Goal: Find specific page/section: Find specific page/section

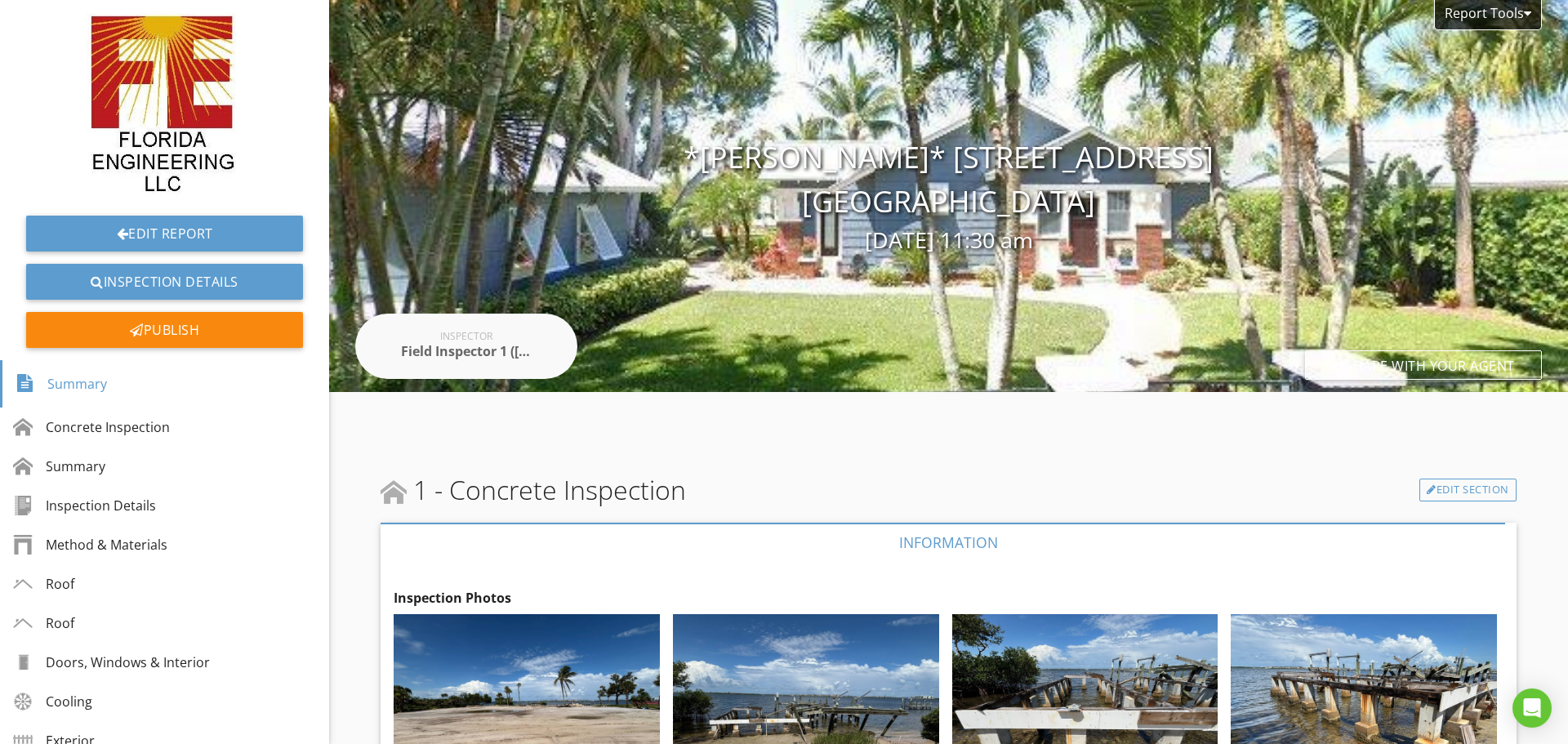
scroll to position [408, 0]
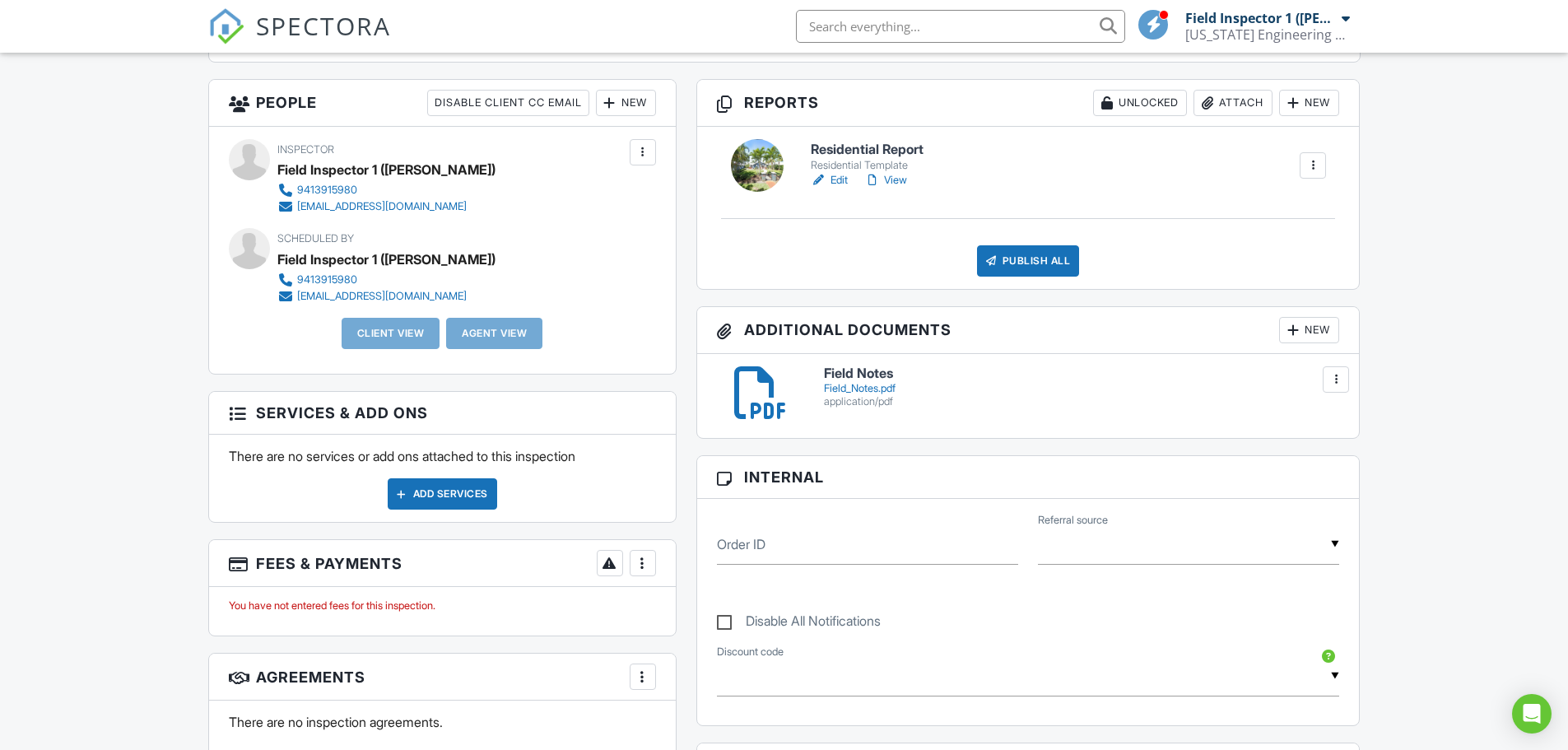
click at [879, 37] on input "text" at bounding box center [959, 26] width 329 height 33
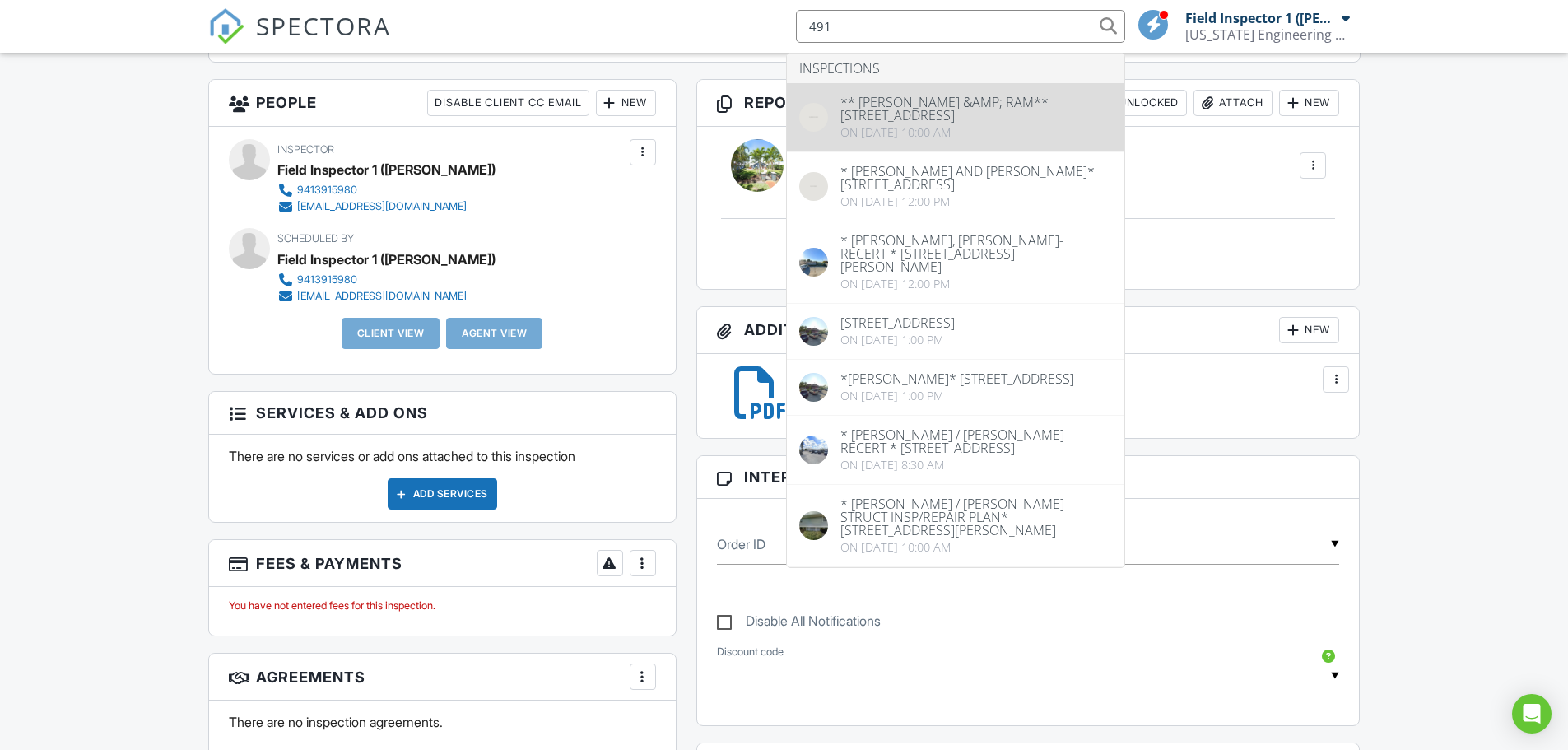
type input "491"
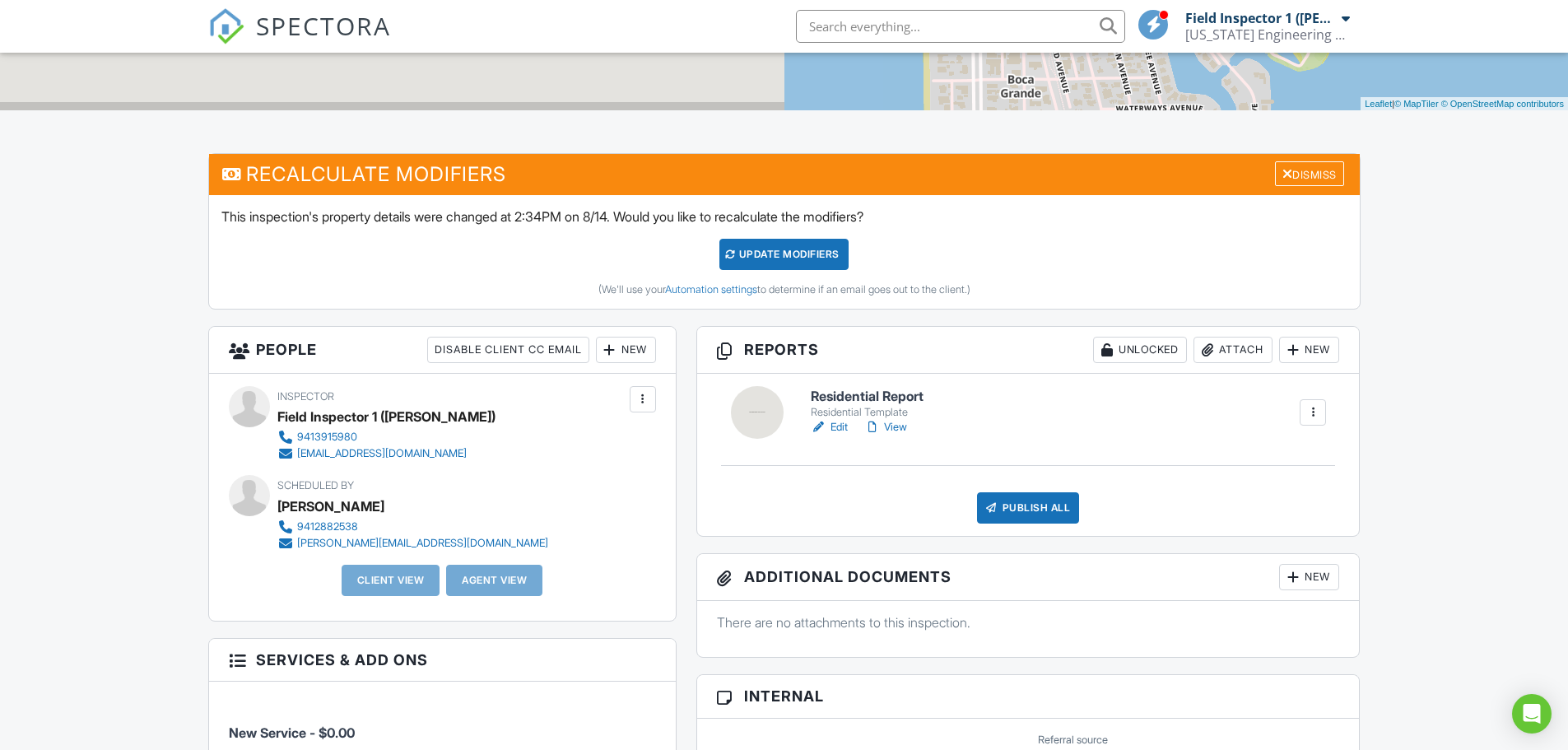
click at [891, 419] on link "View" at bounding box center [885, 427] width 43 height 17
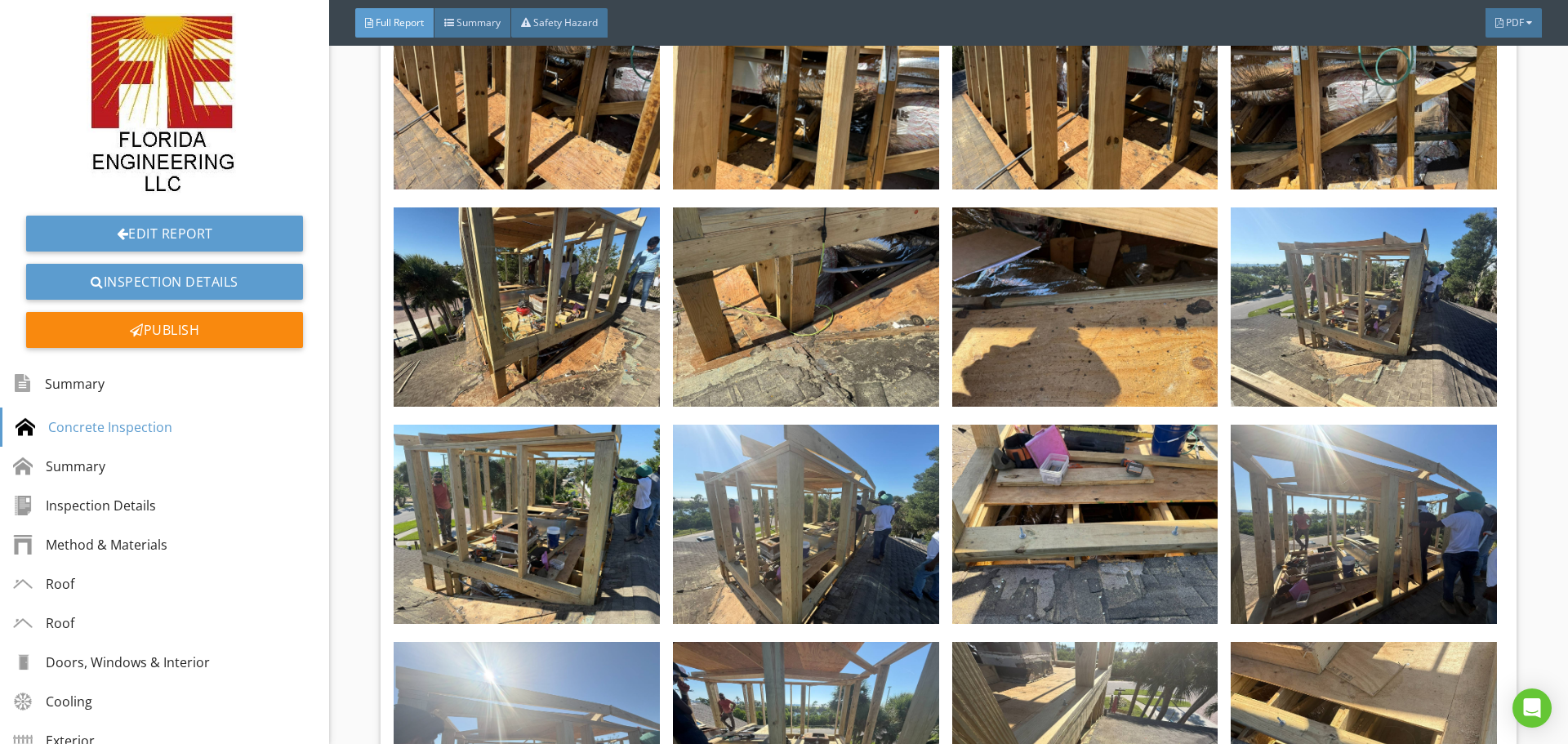
scroll to position [3675, 0]
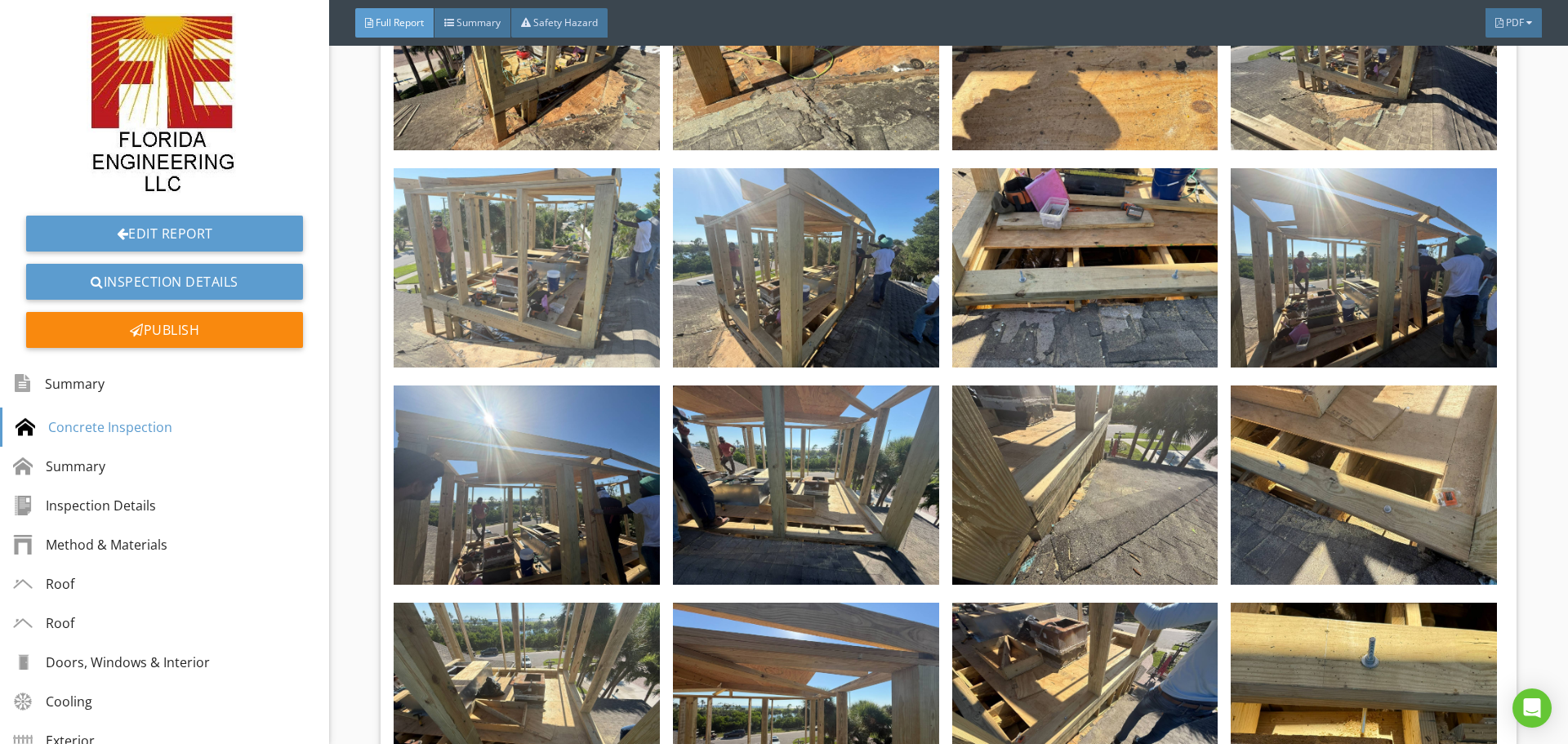
click at [463, 278] on img at bounding box center [526, 267] width 266 height 199
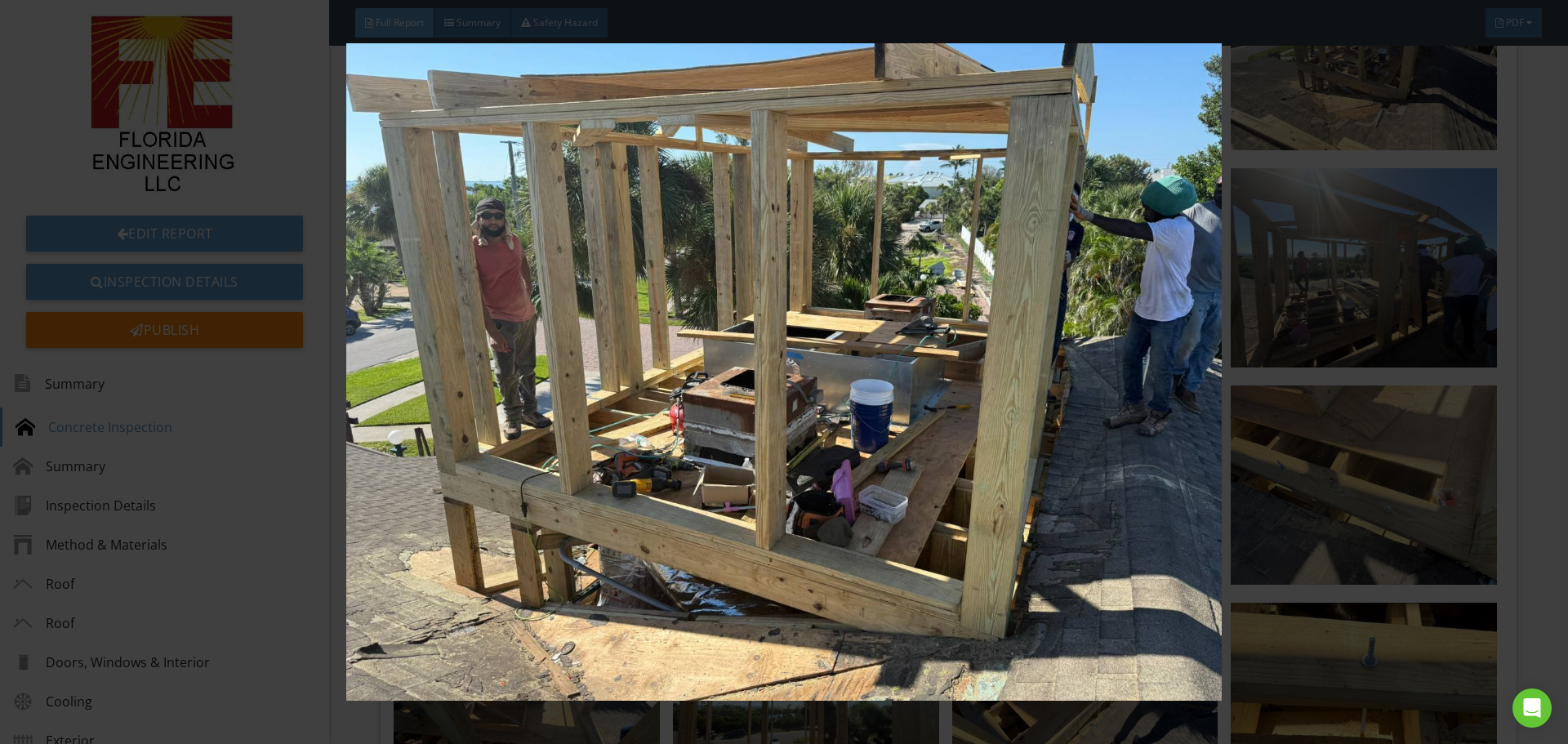
click at [1280, 426] on img at bounding box center [783, 372] width 1439 height 657
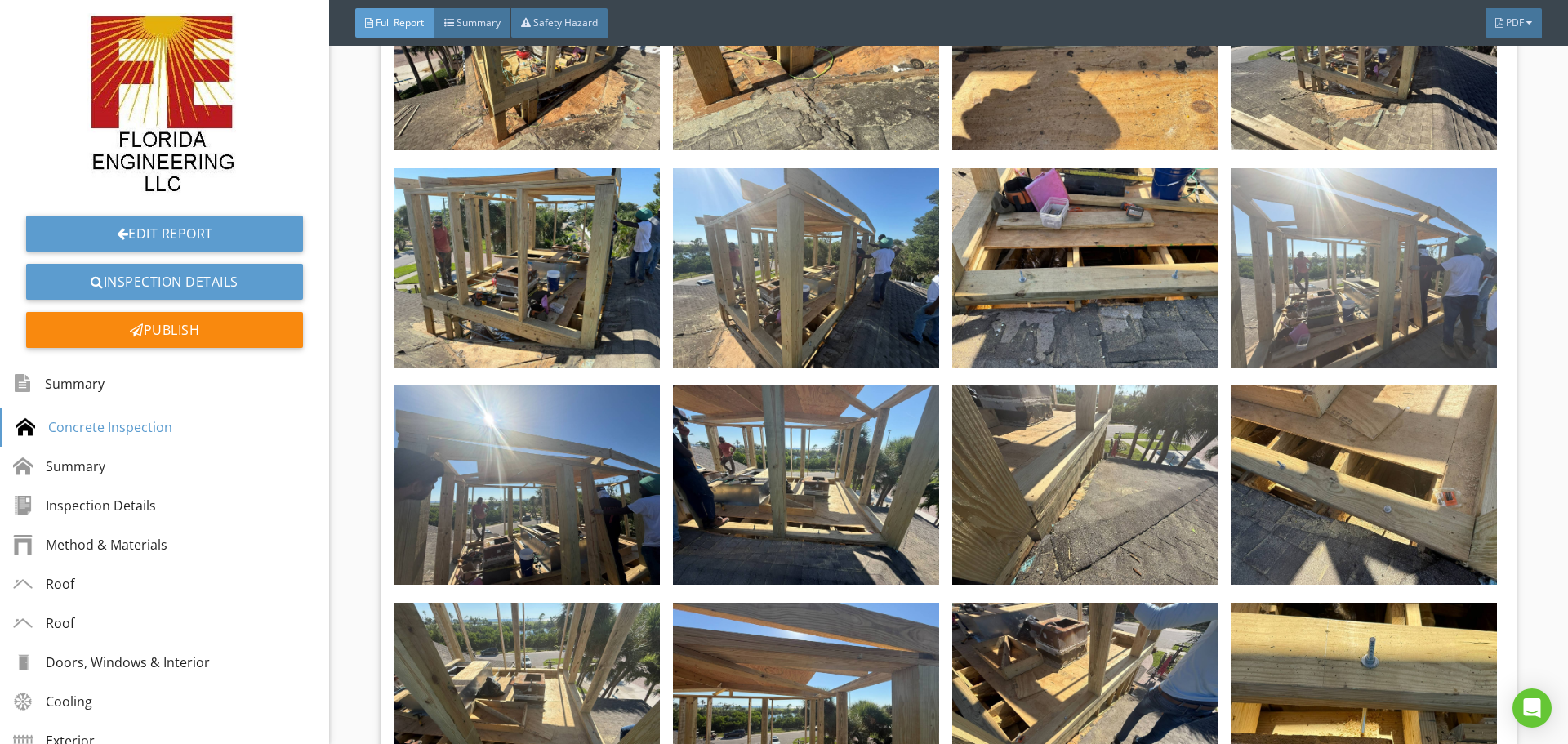
click at [1303, 276] on img at bounding box center [1364, 267] width 266 height 199
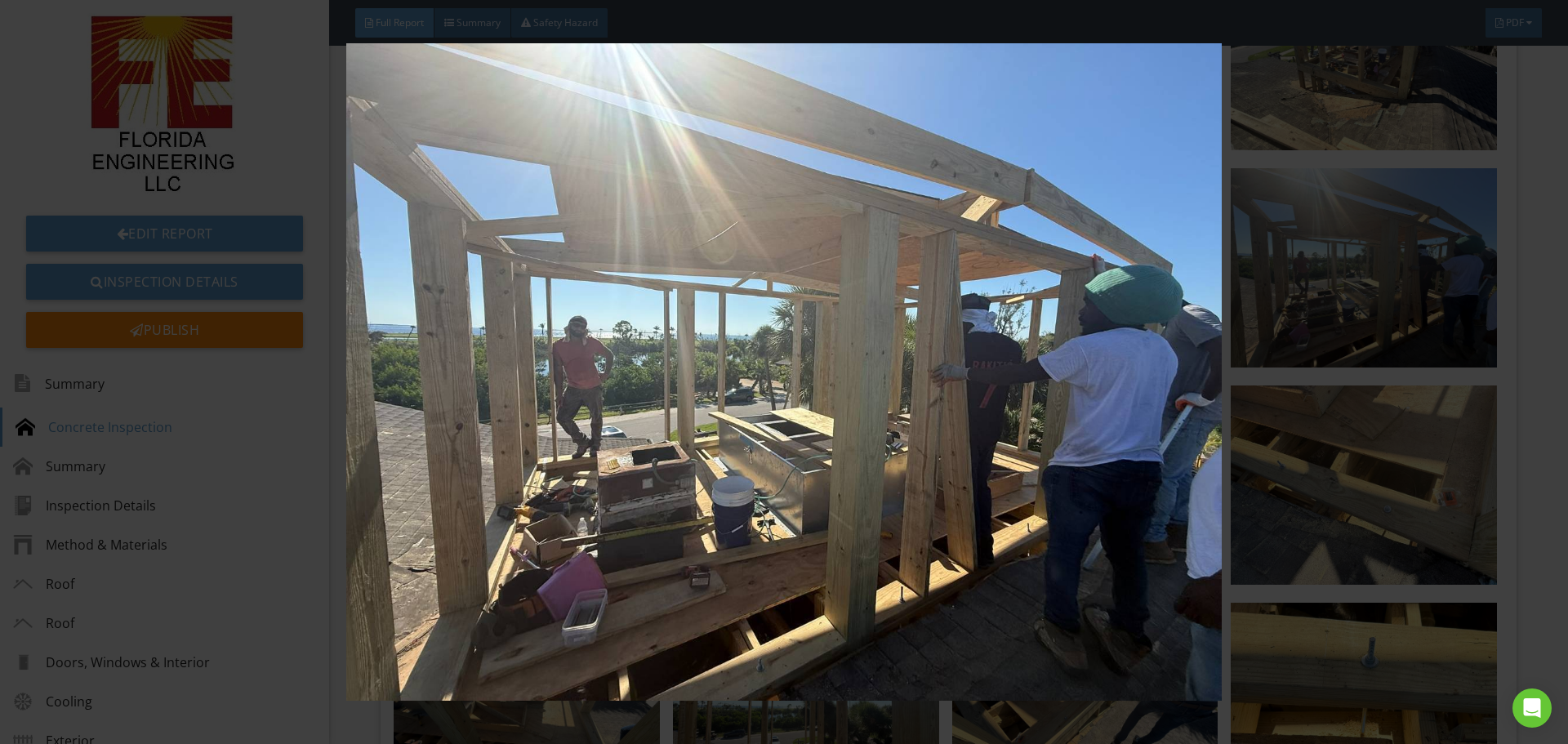
click at [945, 576] on img at bounding box center [783, 372] width 1439 height 657
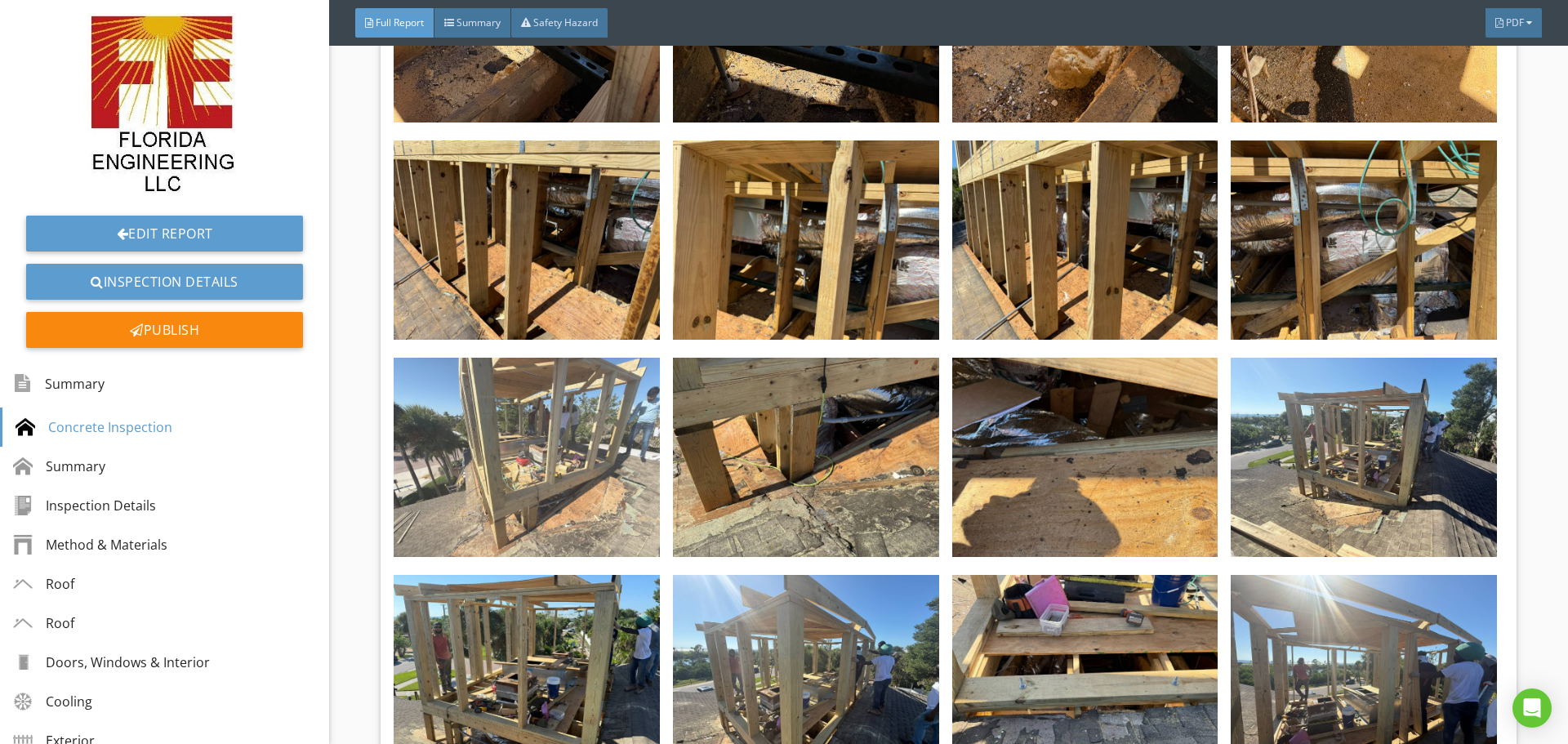
scroll to position [3267, 0]
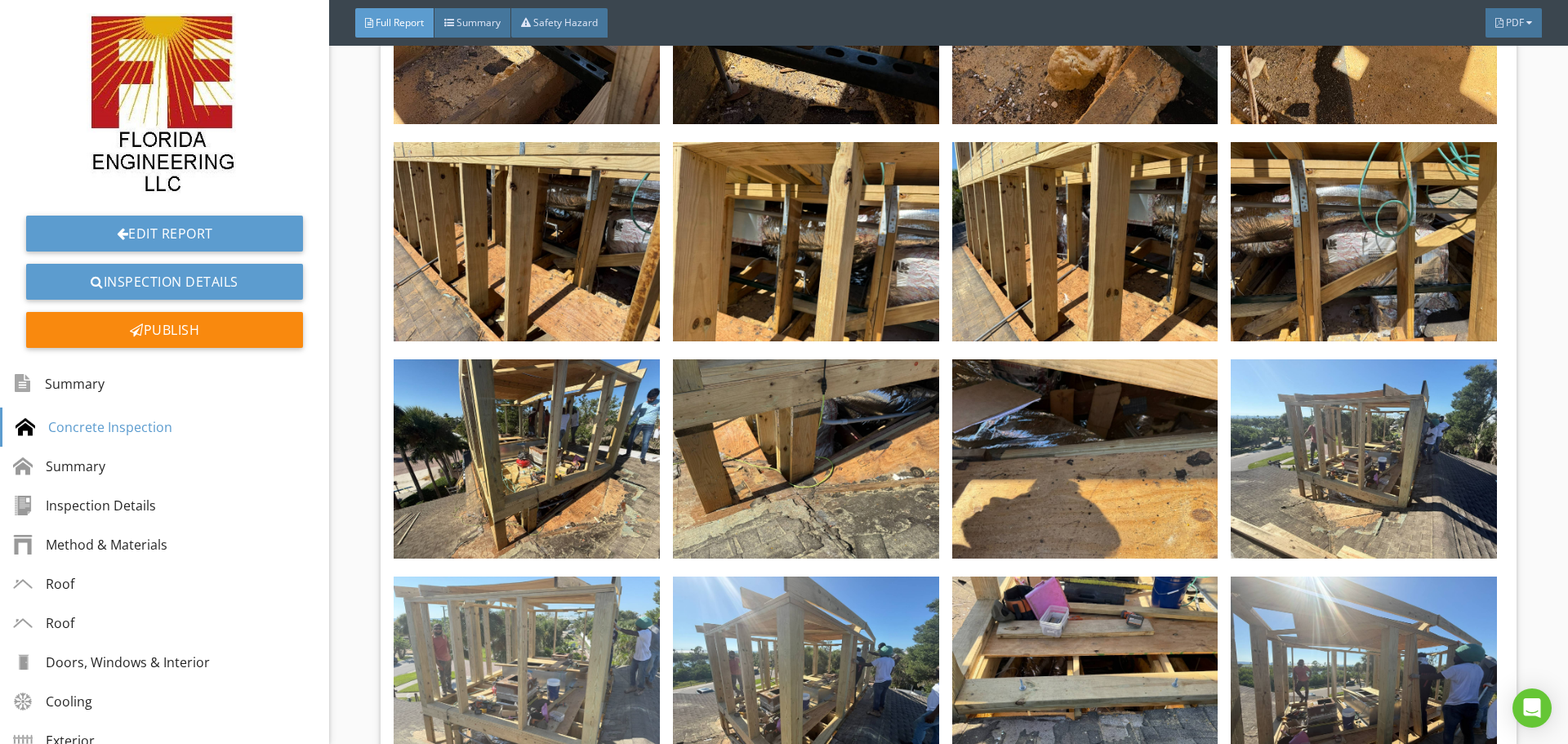
click at [481, 672] on img at bounding box center [526, 676] width 266 height 199
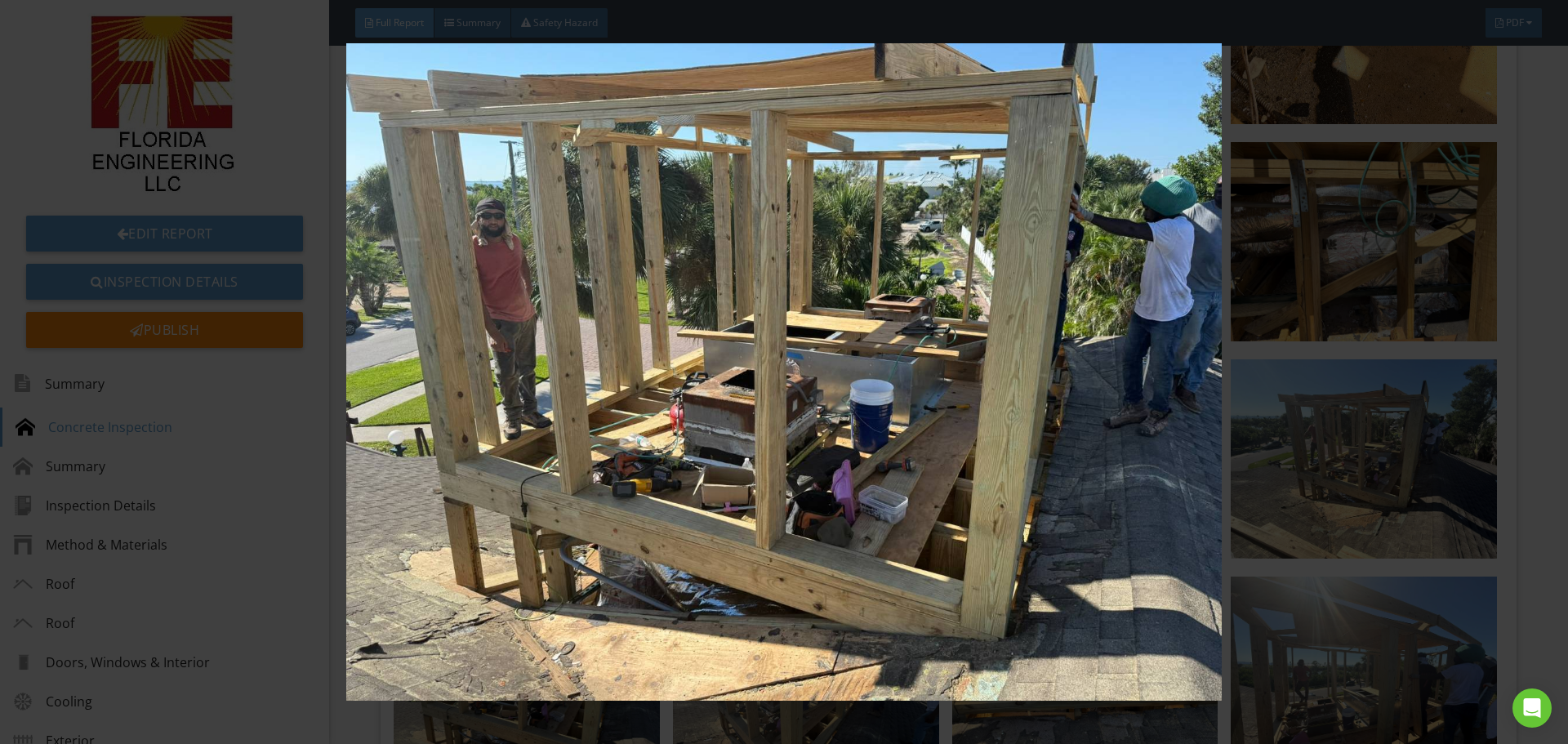
click at [1319, 467] on img at bounding box center [783, 372] width 1439 height 657
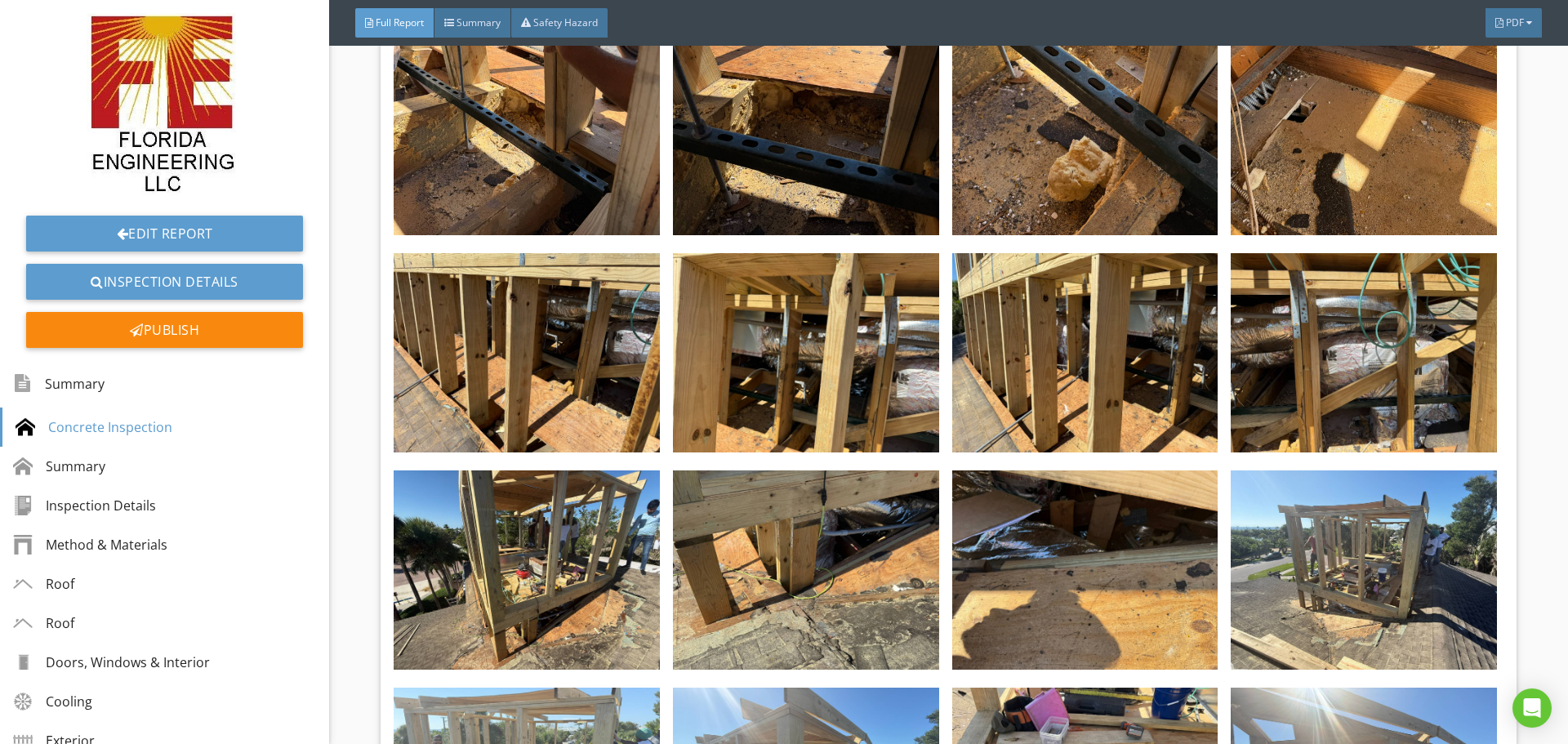
scroll to position [3021, 0]
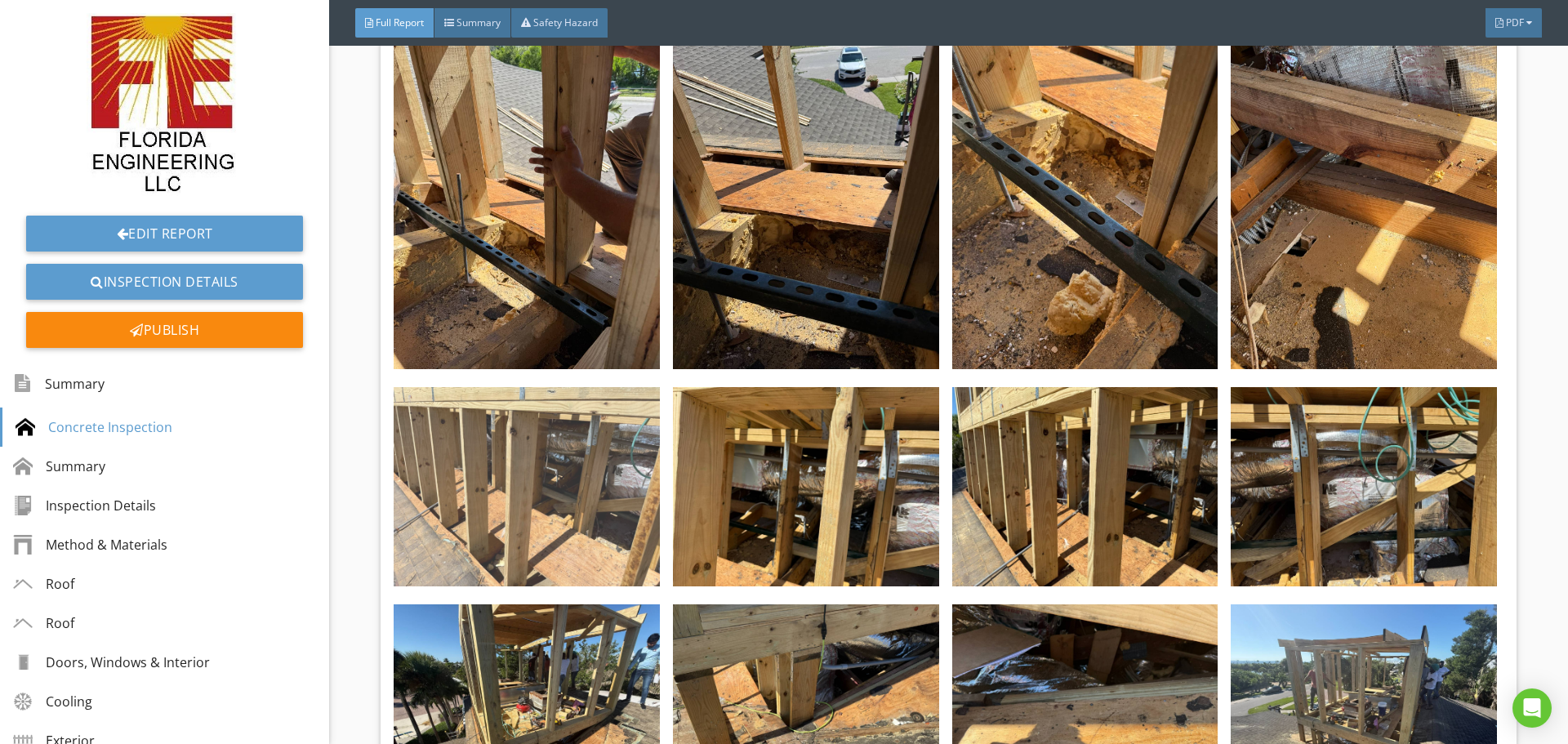
click at [565, 497] on img at bounding box center [526, 486] width 266 height 199
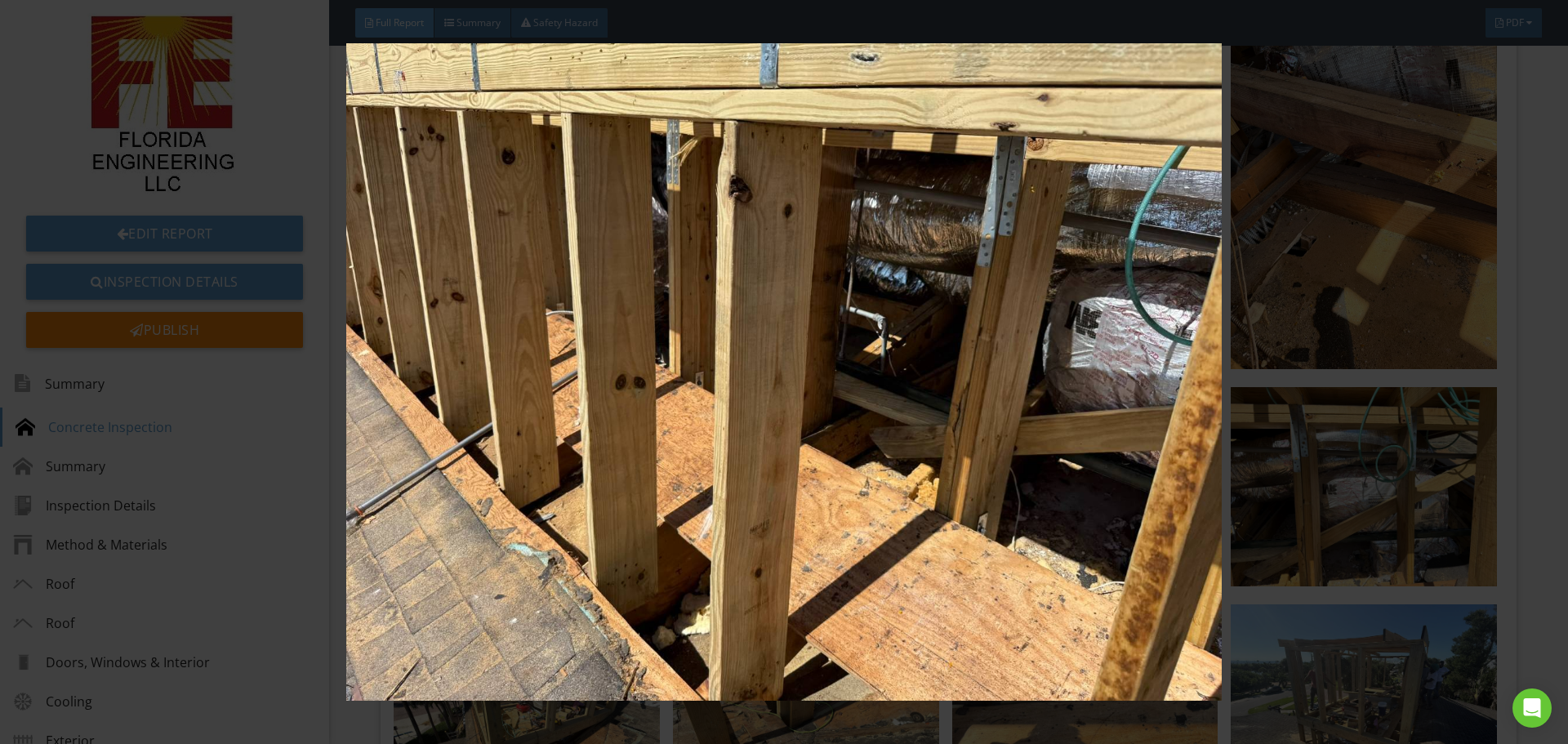
click at [855, 338] on img at bounding box center [783, 372] width 1439 height 657
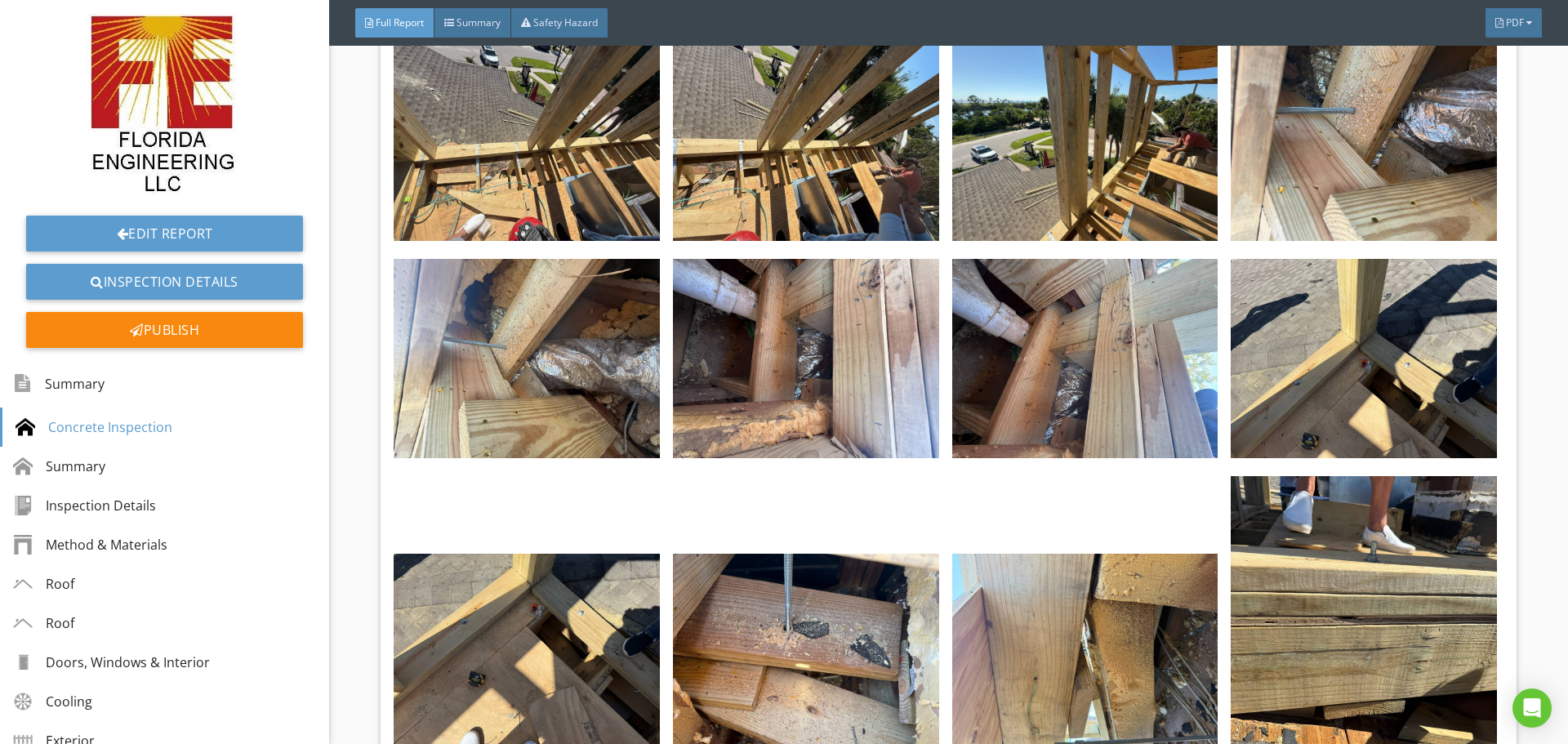
scroll to position [1143, 0]
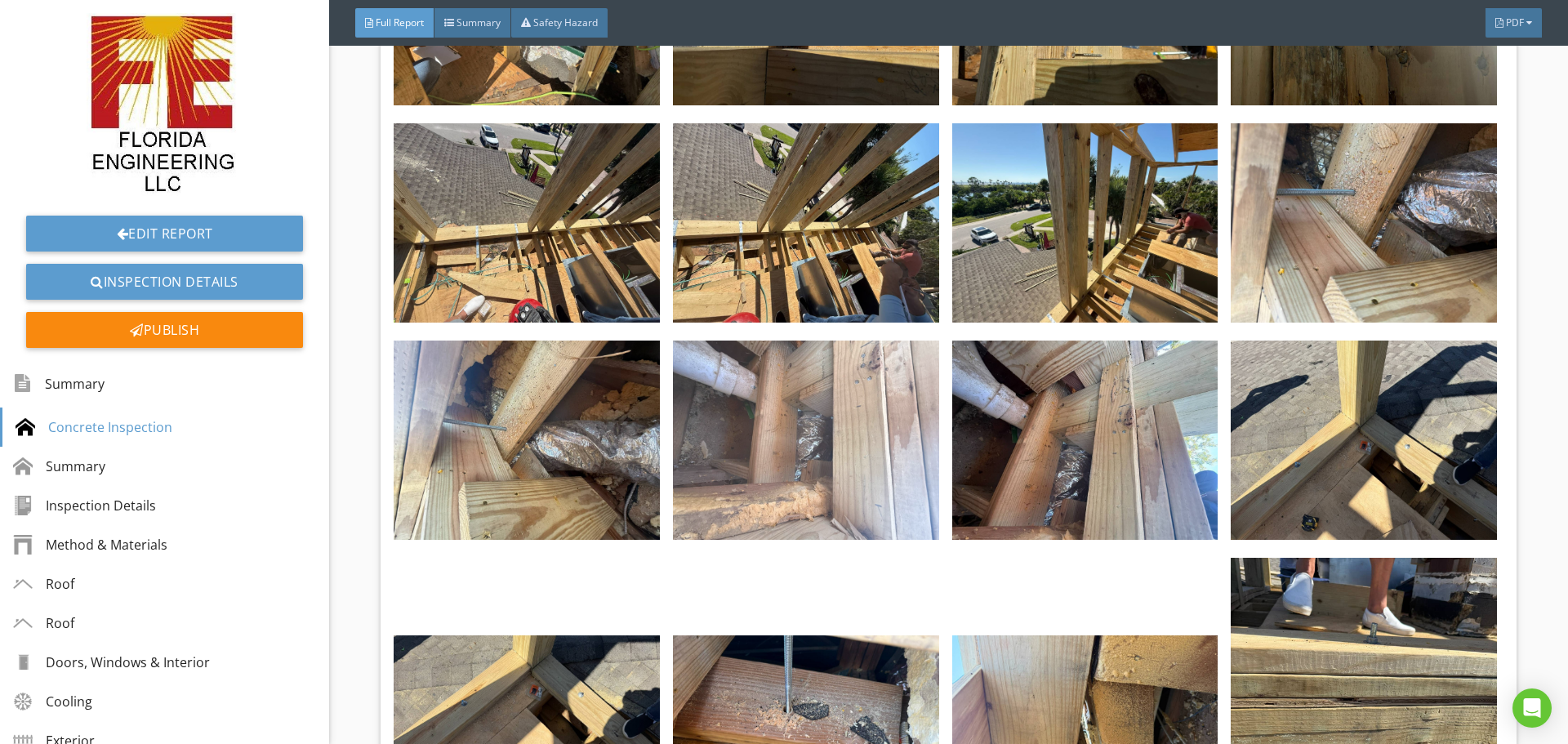
click at [932, 343] on img at bounding box center [806, 439] width 266 height 199
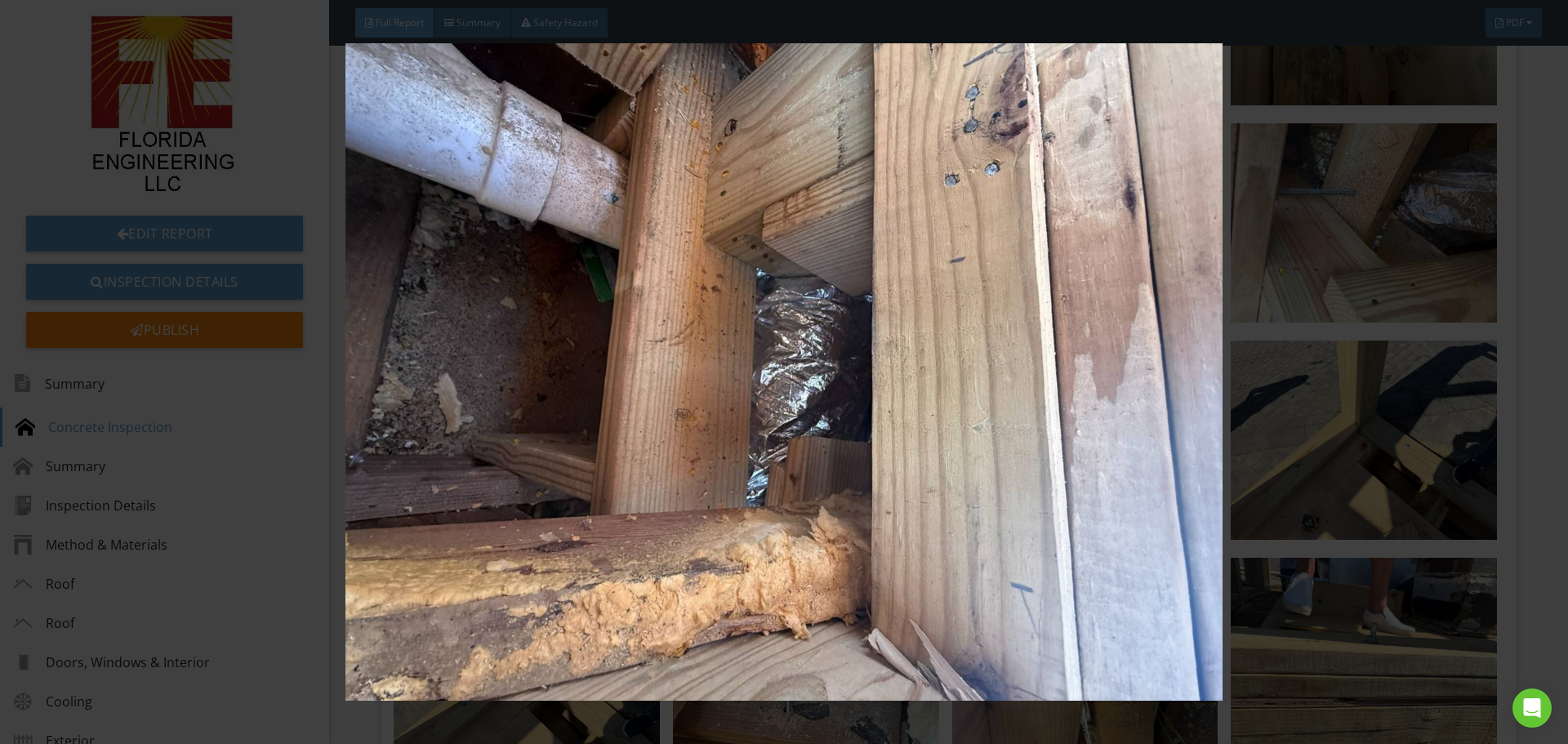
click at [1447, 349] on img at bounding box center [783, 372] width 1439 height 657
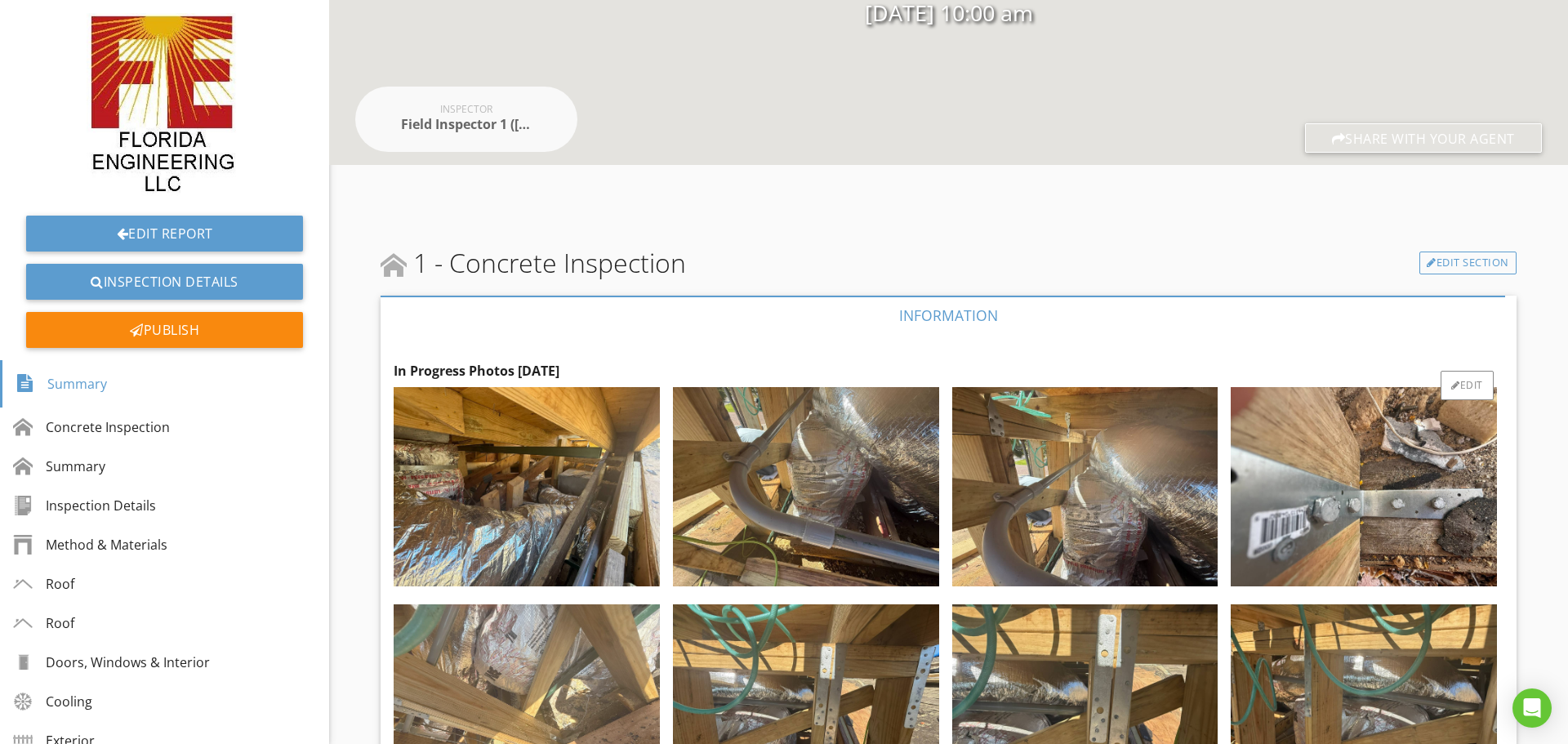
scroll to position [408, 0]
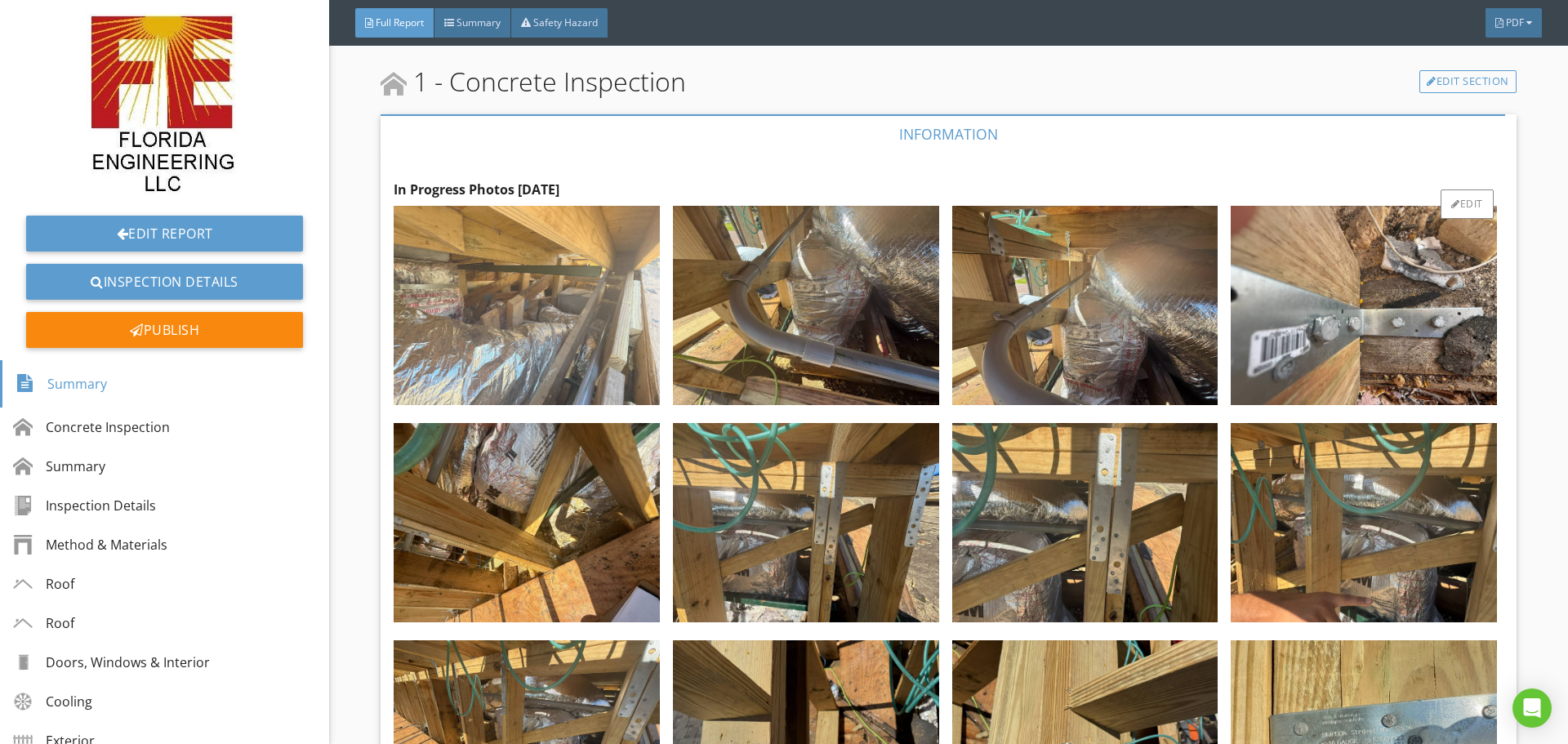
click at [553, 372] on img at bounding box center [526, 305] width 266 height 199
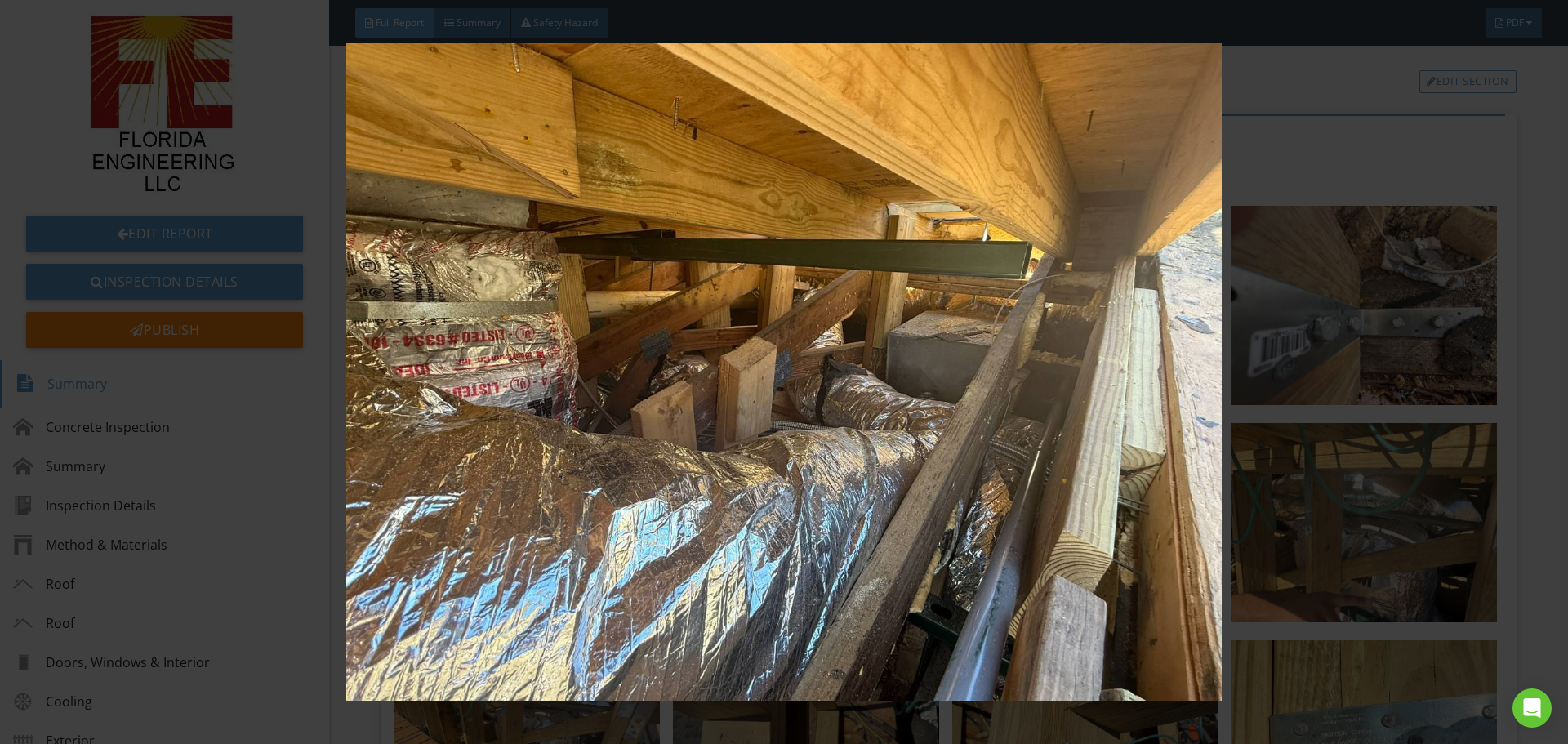
click at [1309, 372] on img at bounding box center [783, 372] width 1439 height 657
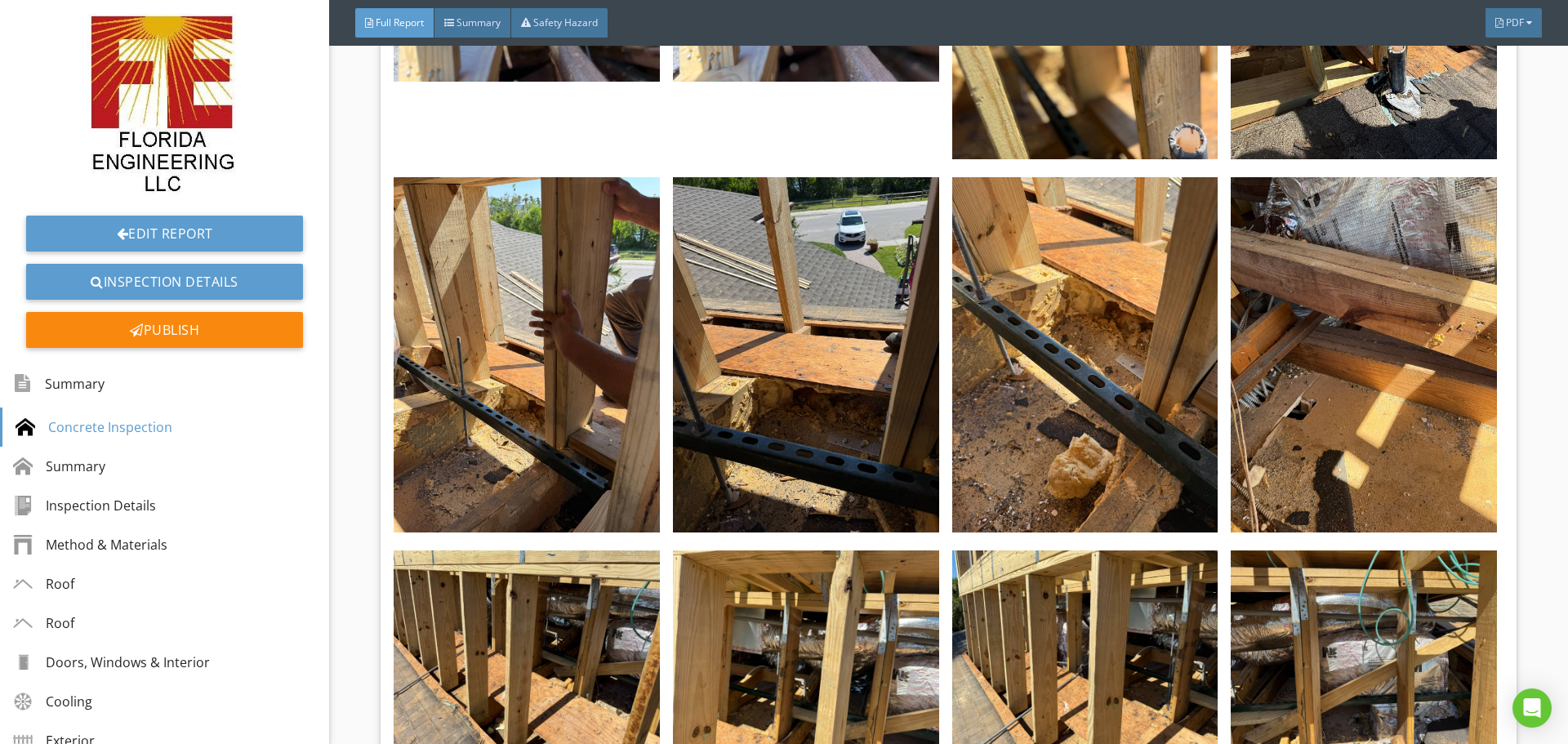
scroll to position [3021, 0]
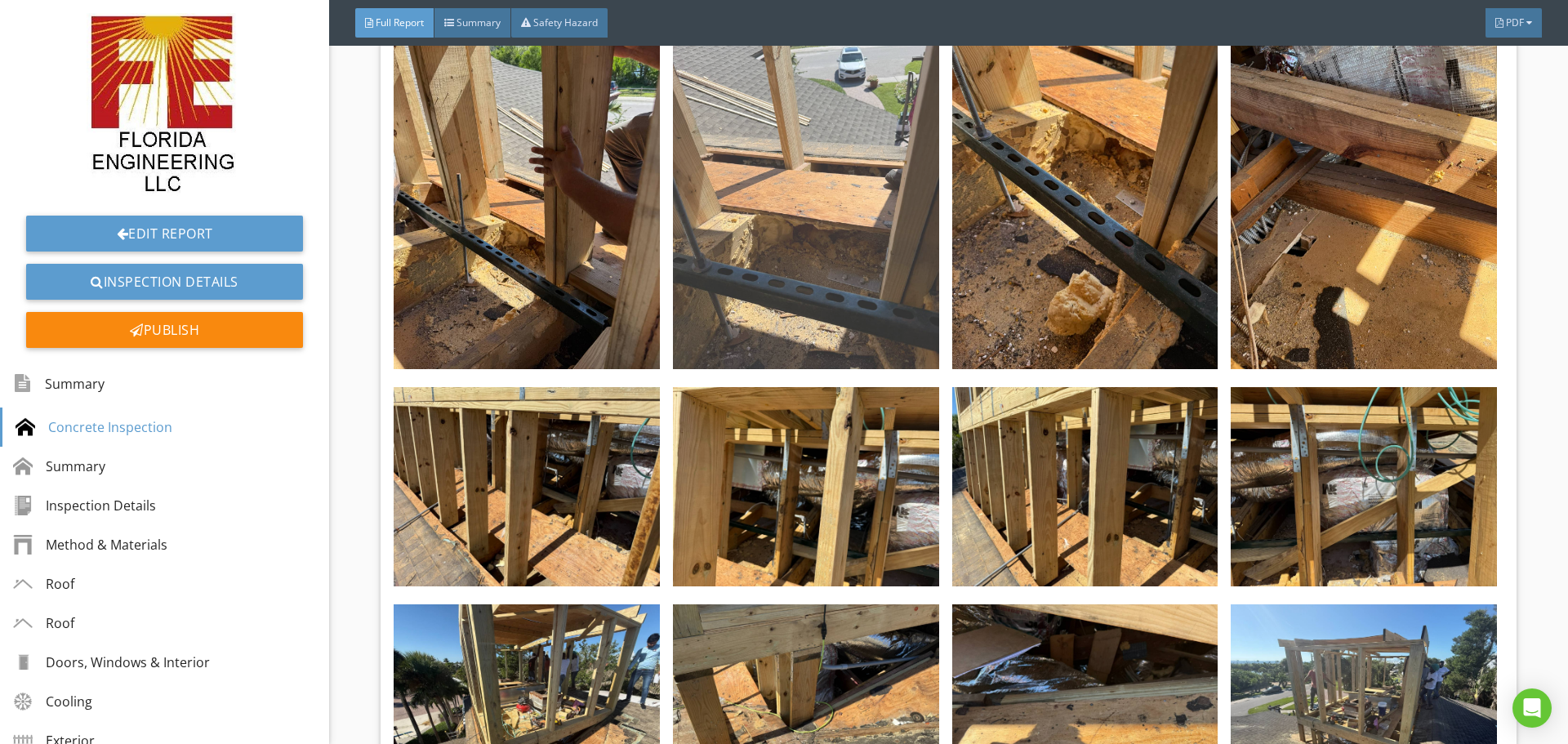
click at [736, 281] on img at bounding box center [806, 191] width 266 height 354
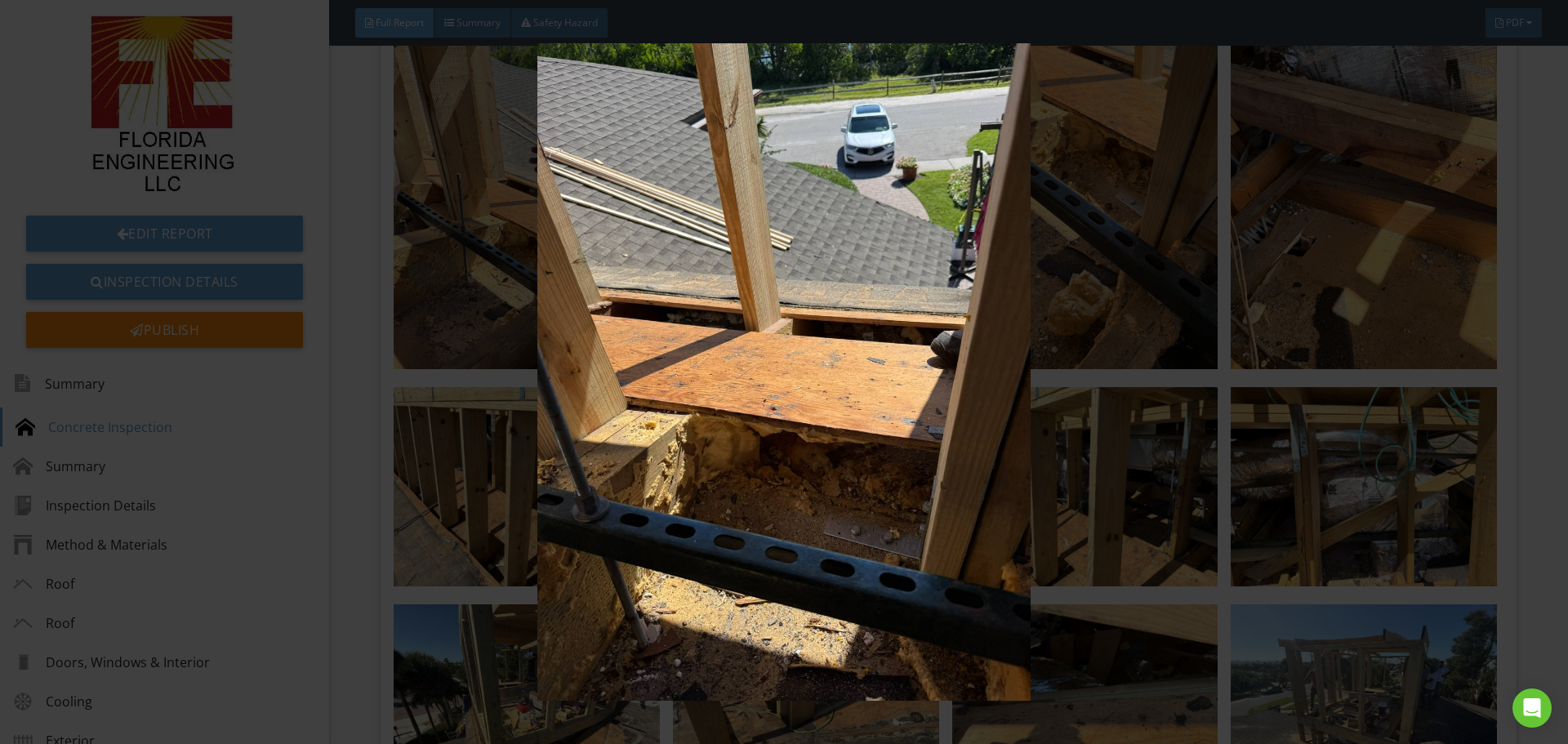
click at [1381, 359] on img at bounding box center [783, 372] width 1439 height 657
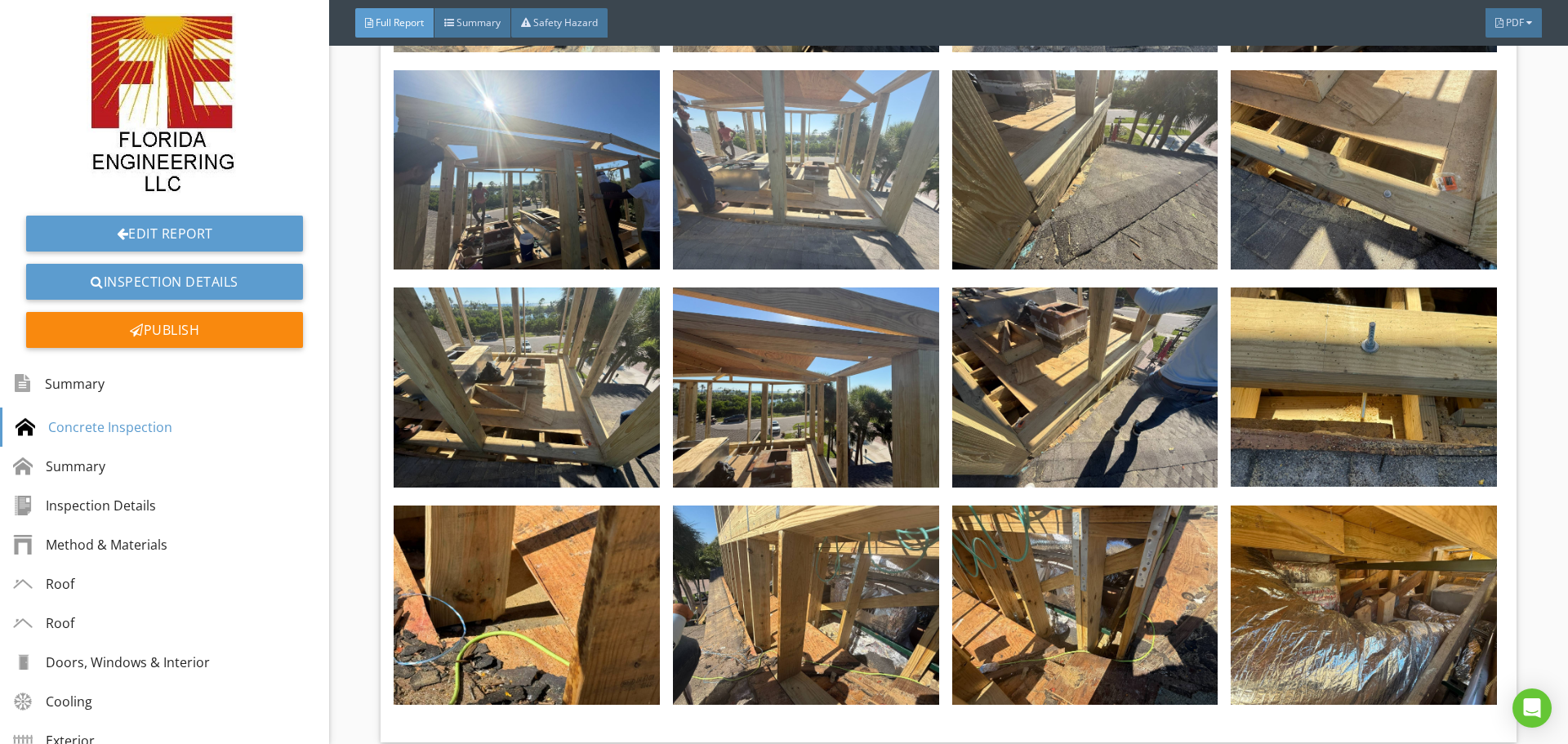
scroll to position [3757, 0]
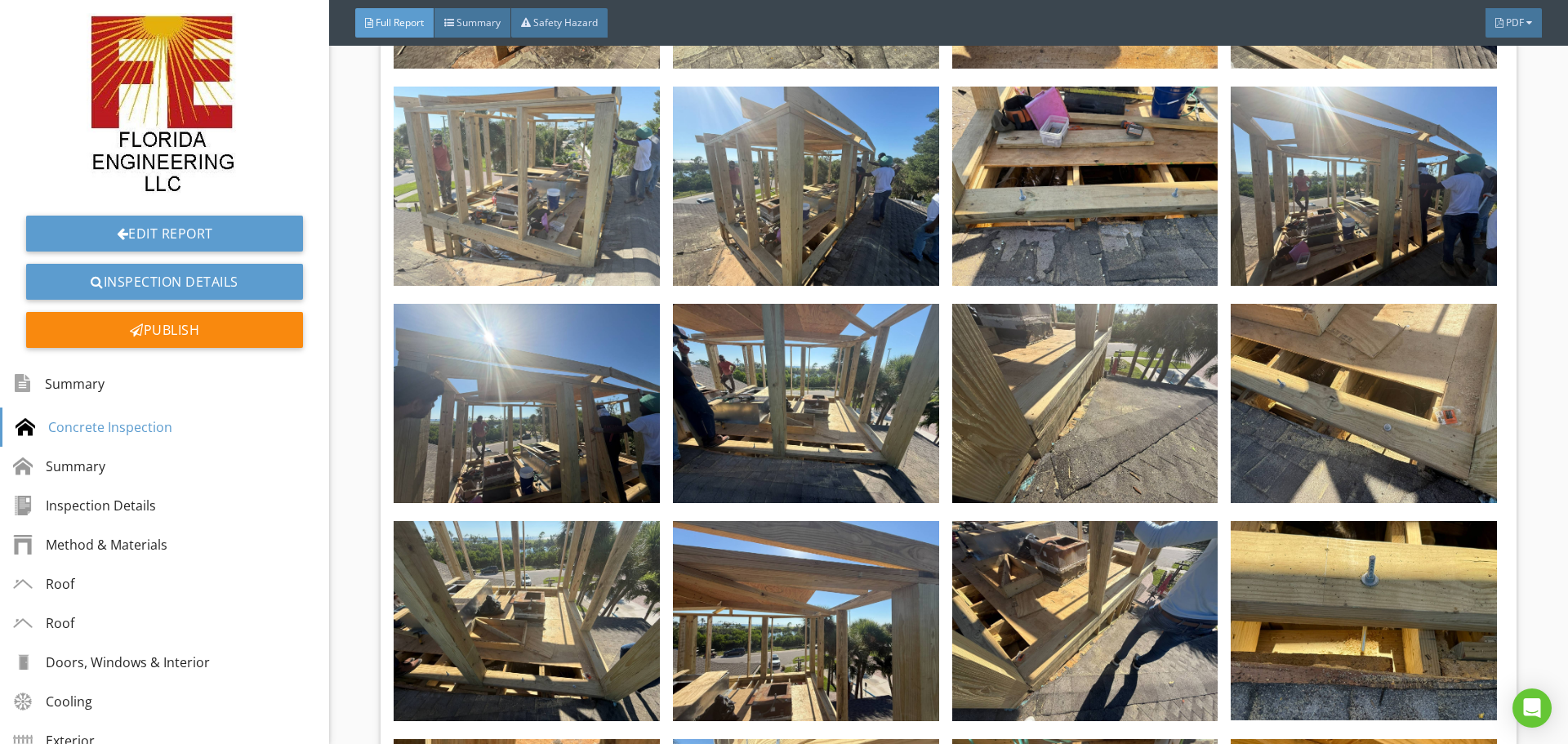
click at [558, 240] on img at bounding box center [526, 185] width 266 height 199
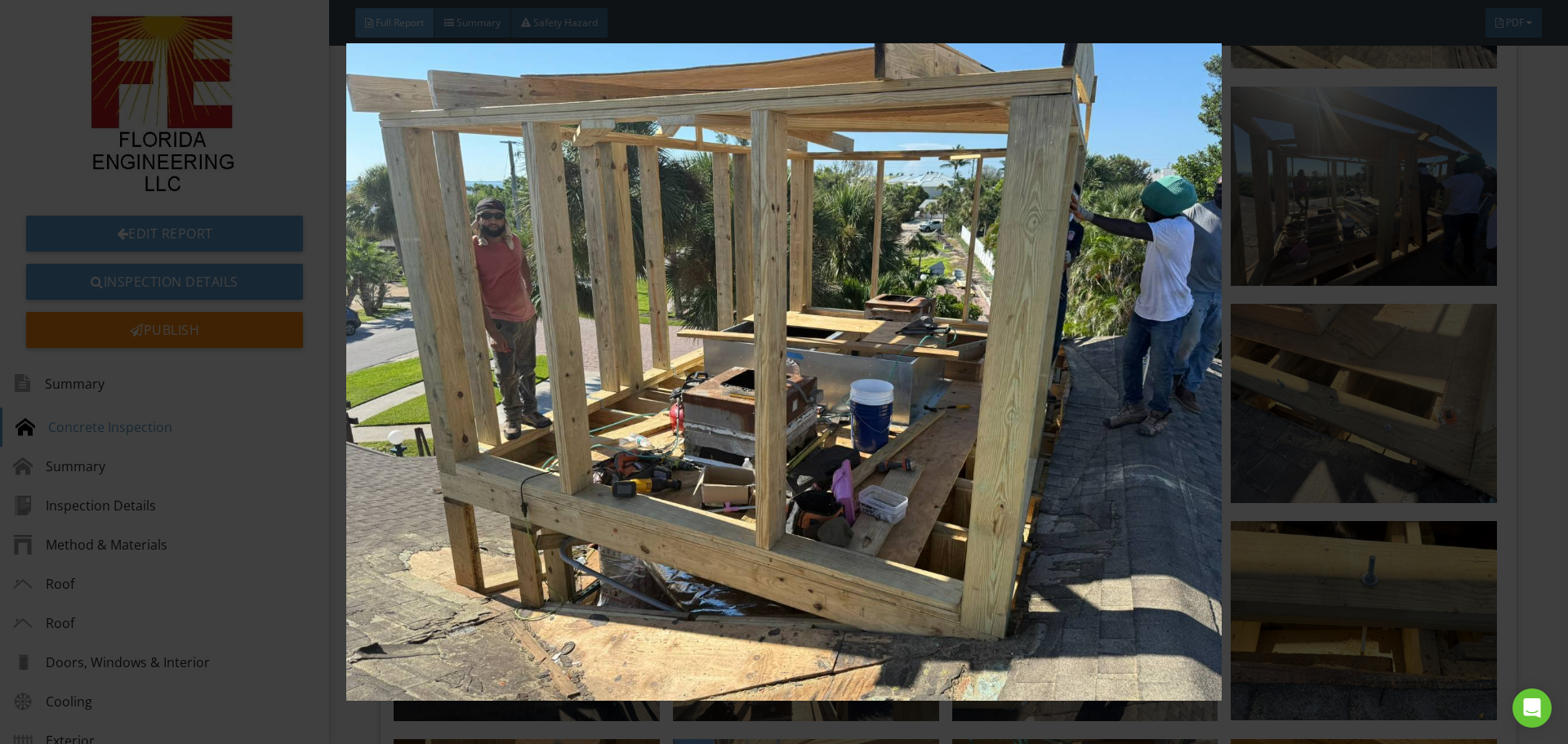
click at [1288, 369] on img at bounding box center [783, 372] width 1439 height 657
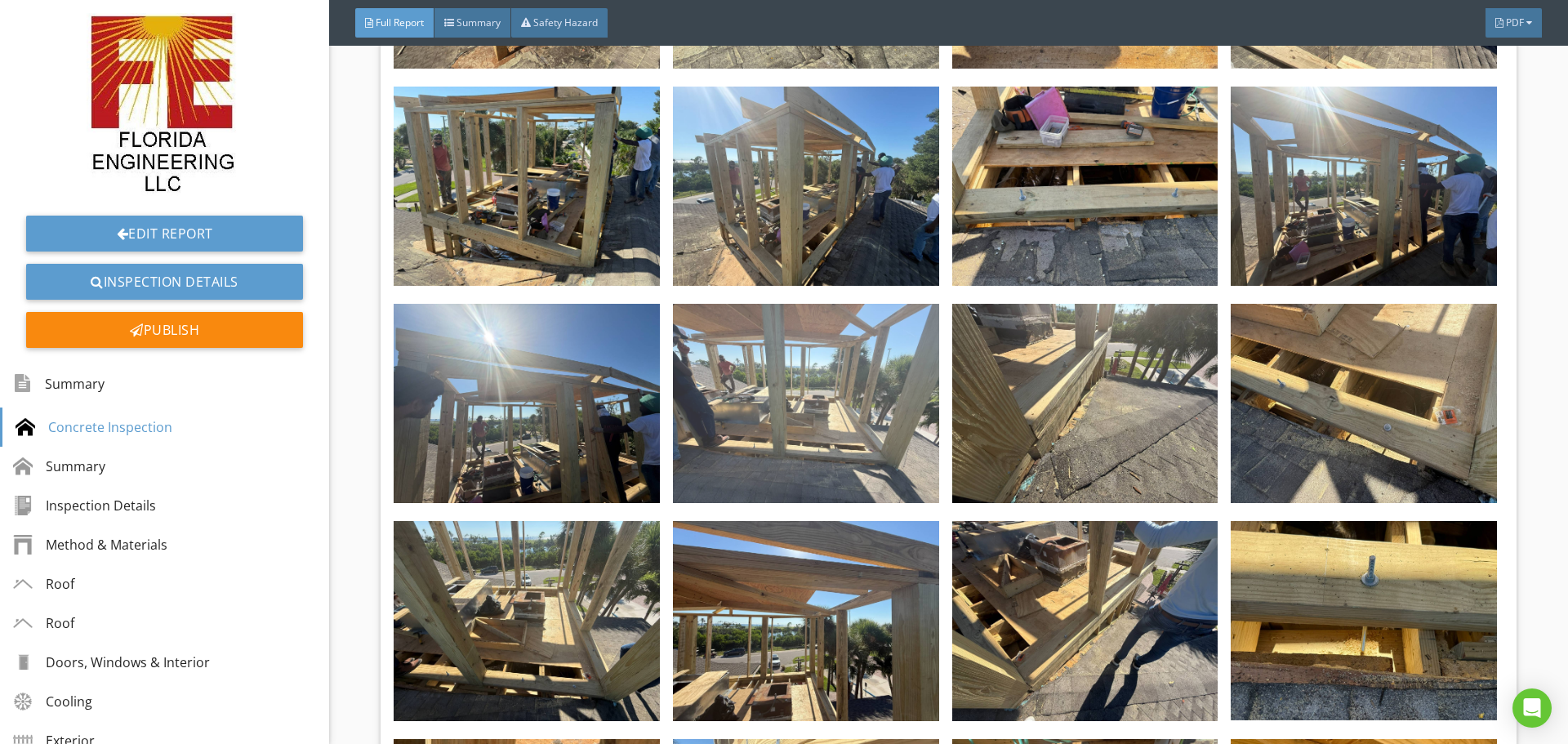
click at [819, 395] on img at bounding box center [806, 403] width 266 height 199
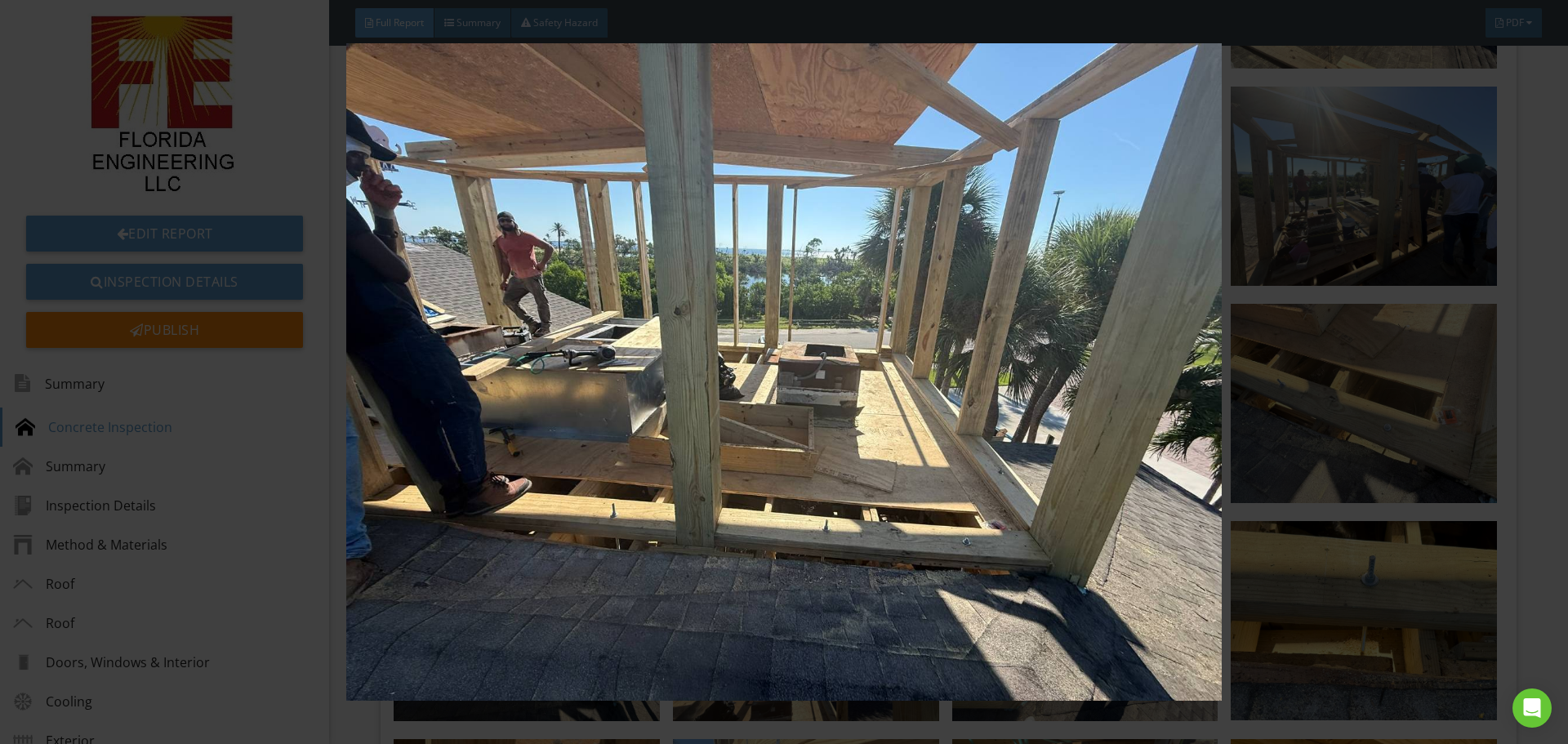
click at [1447, 311] on img at bounding box center [783, 372] width 1439 height 657
